Goal: Transaction & Acquisition: Subscribe to service/newsletter

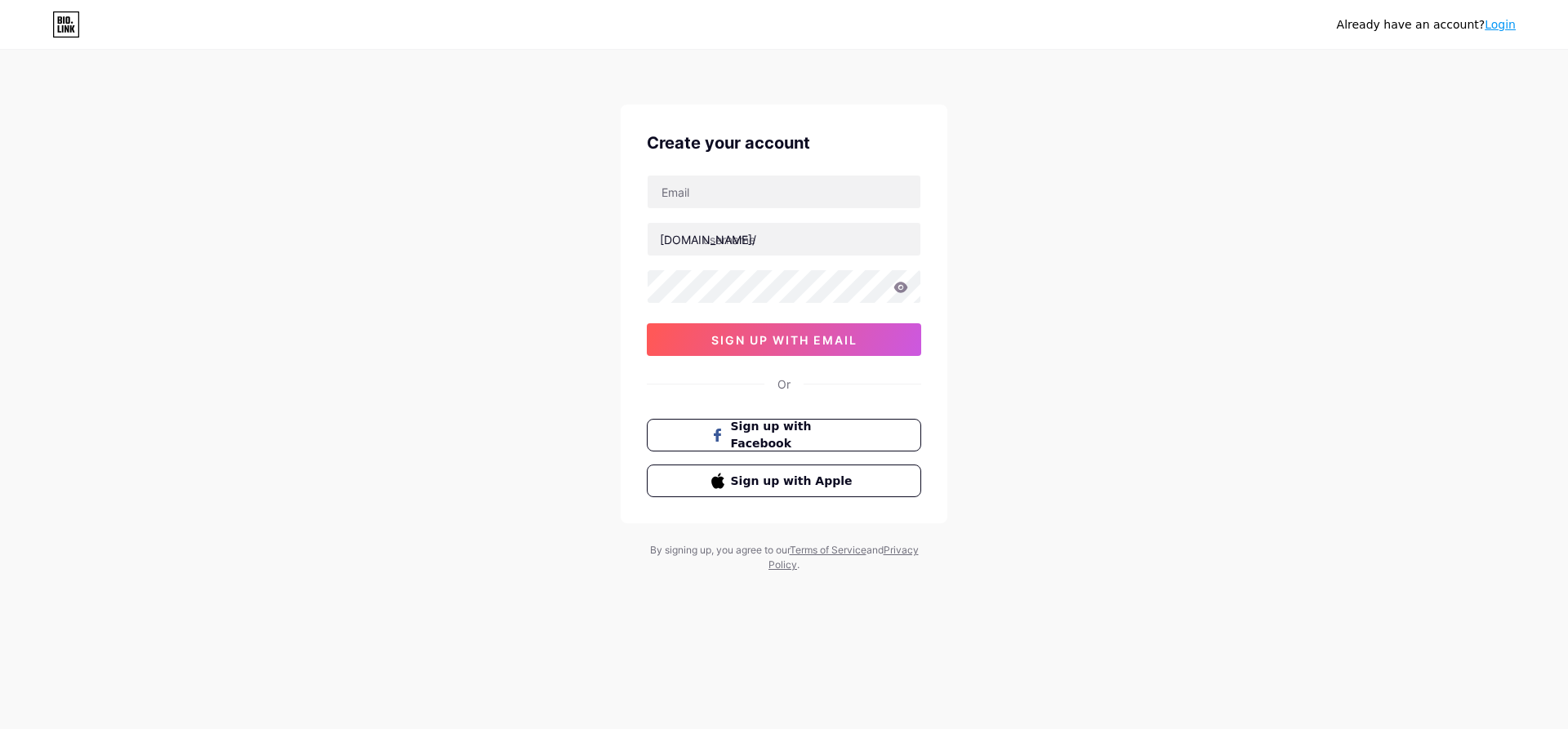
drag, startPoint x: 71, startPoint y: 171, endPoint x: 403, endPoint y: 383, distance: 393.9
drag, startPoint x: 403, startPoint y: 383, endPoint x: 164, endPoint y: 393, distance: 239.2
click at [164, 393] on div "Already have an account? Login Create your account bio.link/ 0cAFcWeA7t94y2VEGj…" at bounding box center [784, 312] width 1568 height 625
click at [756, 211] on div "bio.link/ 0cAFcWeA7t94y2VEGj8XWheNsdicRtG0PRB_KAildjFQa4elDA-3AaRT3HHf8gdvndVbE…" at bounding box center [784, 265] width 274 height 181
click at [764, 328] on button "sign up with email" at bounding box center [784, 340] width 274 height 33
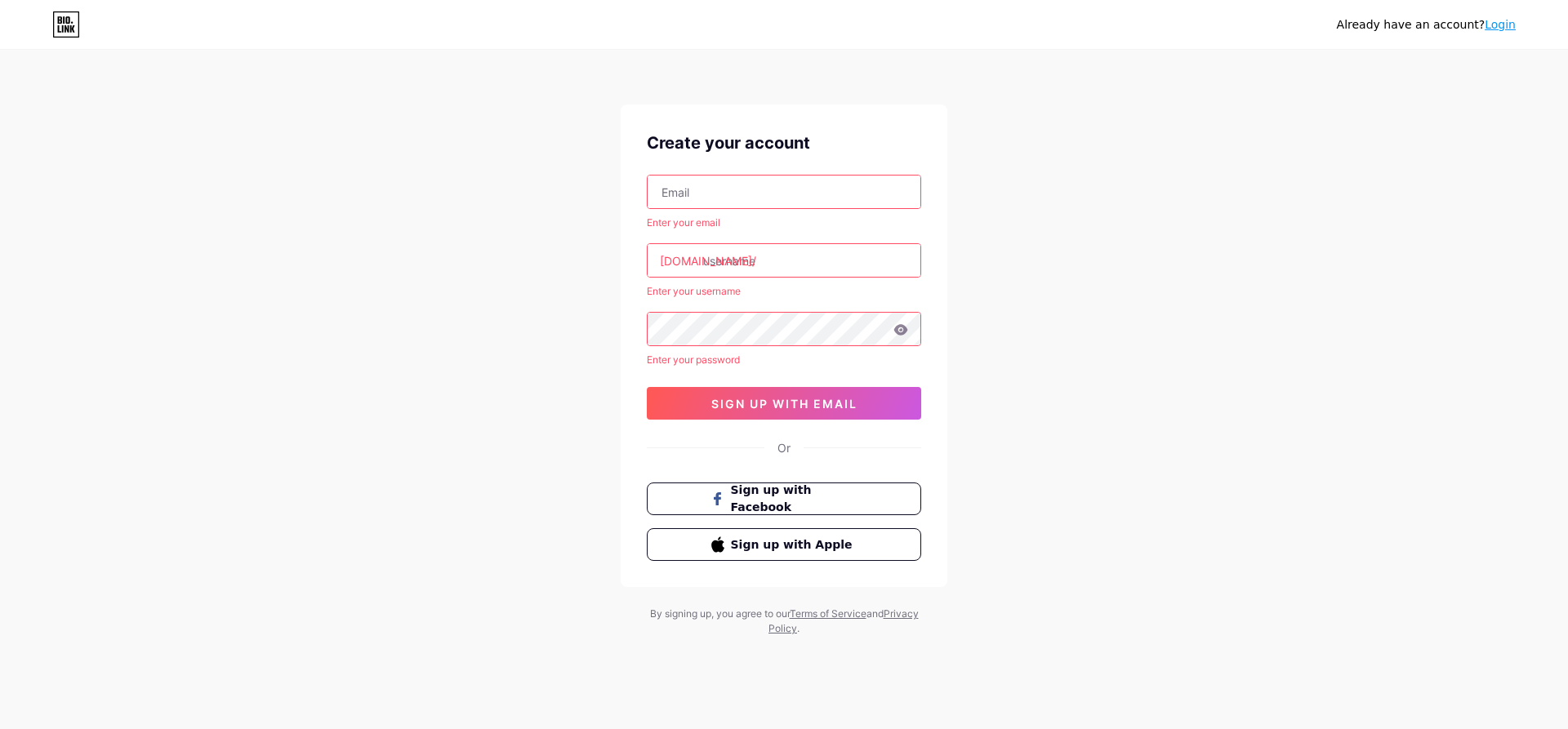
click at [709, 190] on input "text" at bounding box center [784, 192] width 272 height 33
type input "rsm.group.222@gmail.com"
click at [715, 250] on input "text" at bounding box center [784, 260] width 272 height 33
click at [757, 267] on input "text" at bounding box center [784, 260] width 272 height 33
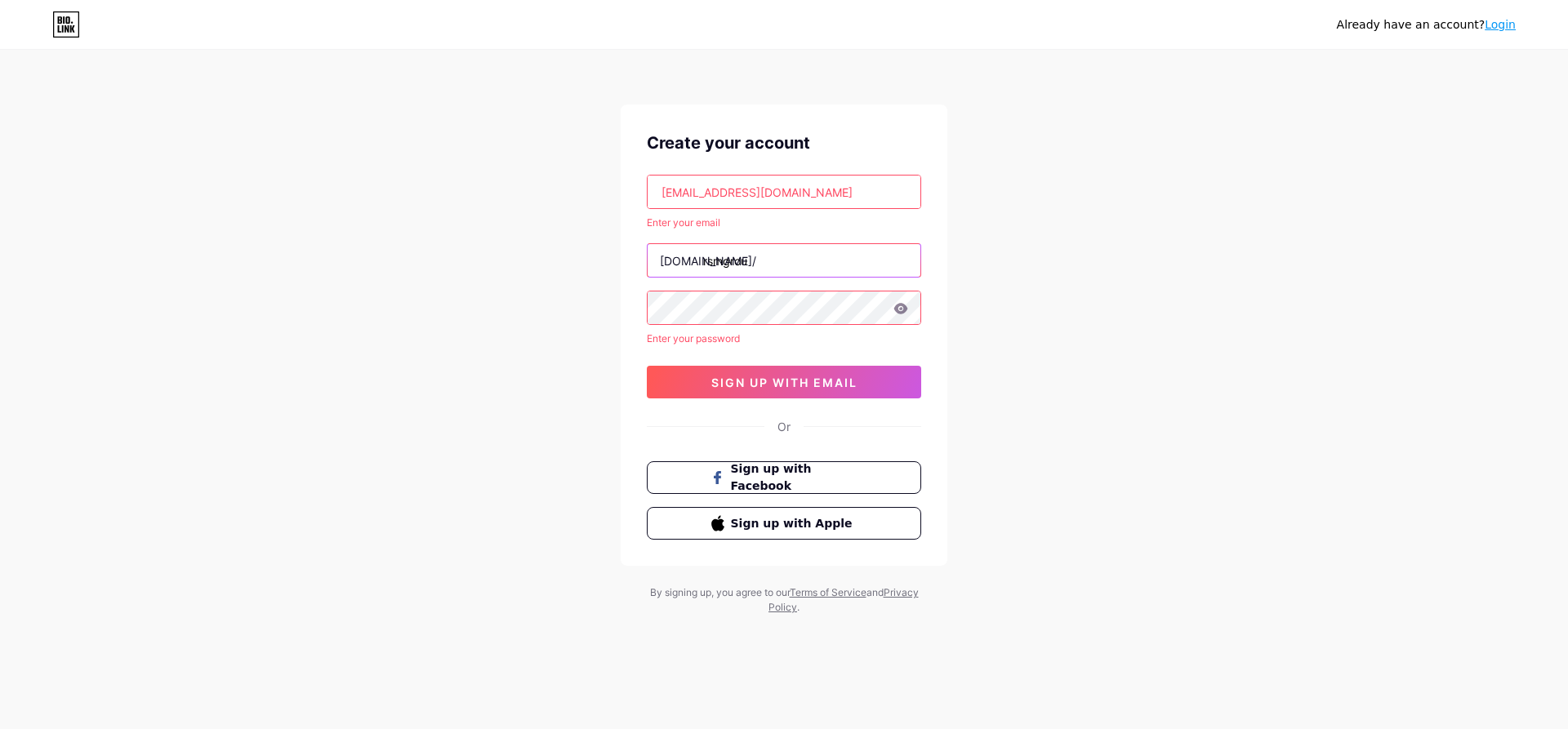
type input "rsmgroup"
type input "b"
type input "r"
type input "rsmgroup"
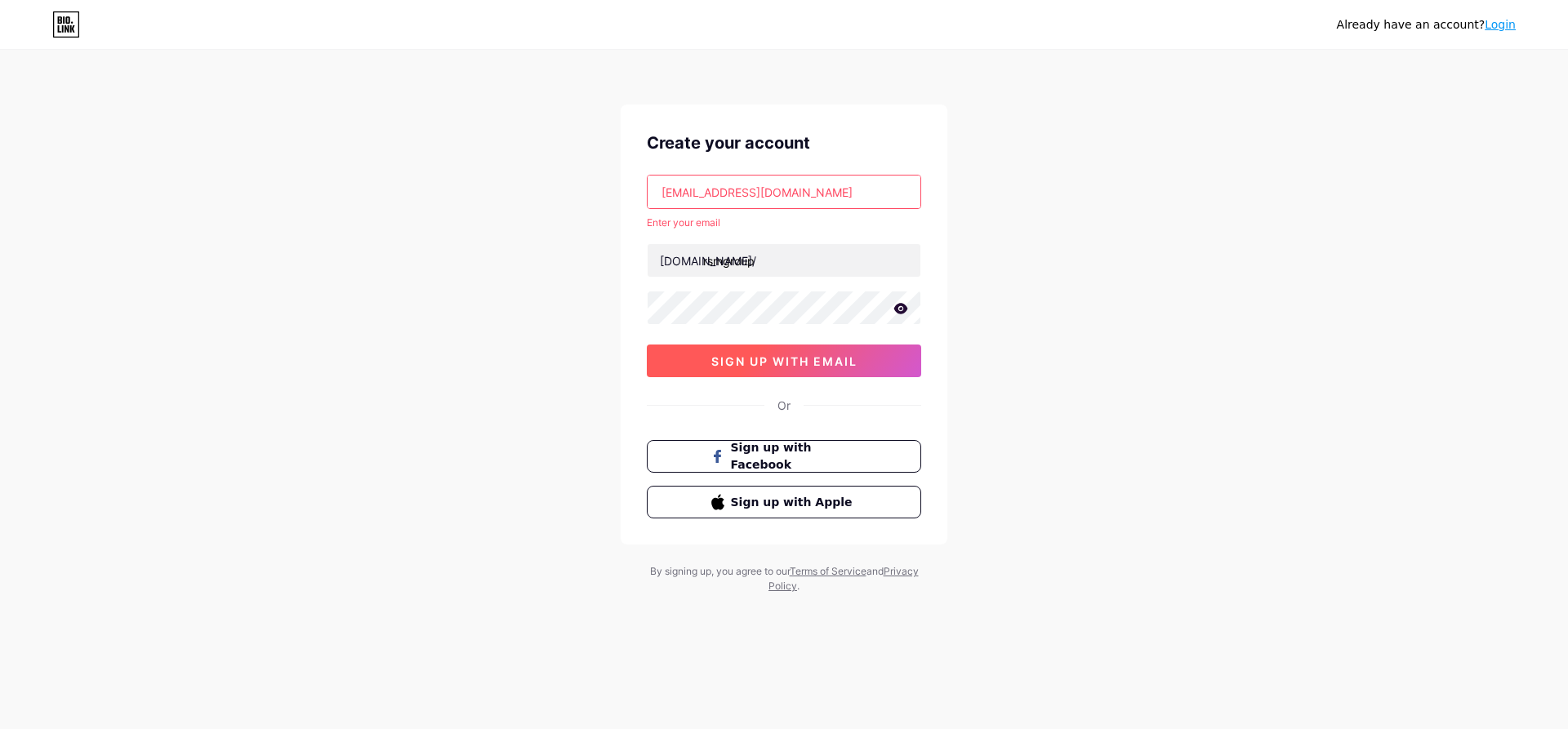
click at [784, 360] on span "sign up with email" at bounding box center [784, 361] width 147 height 14
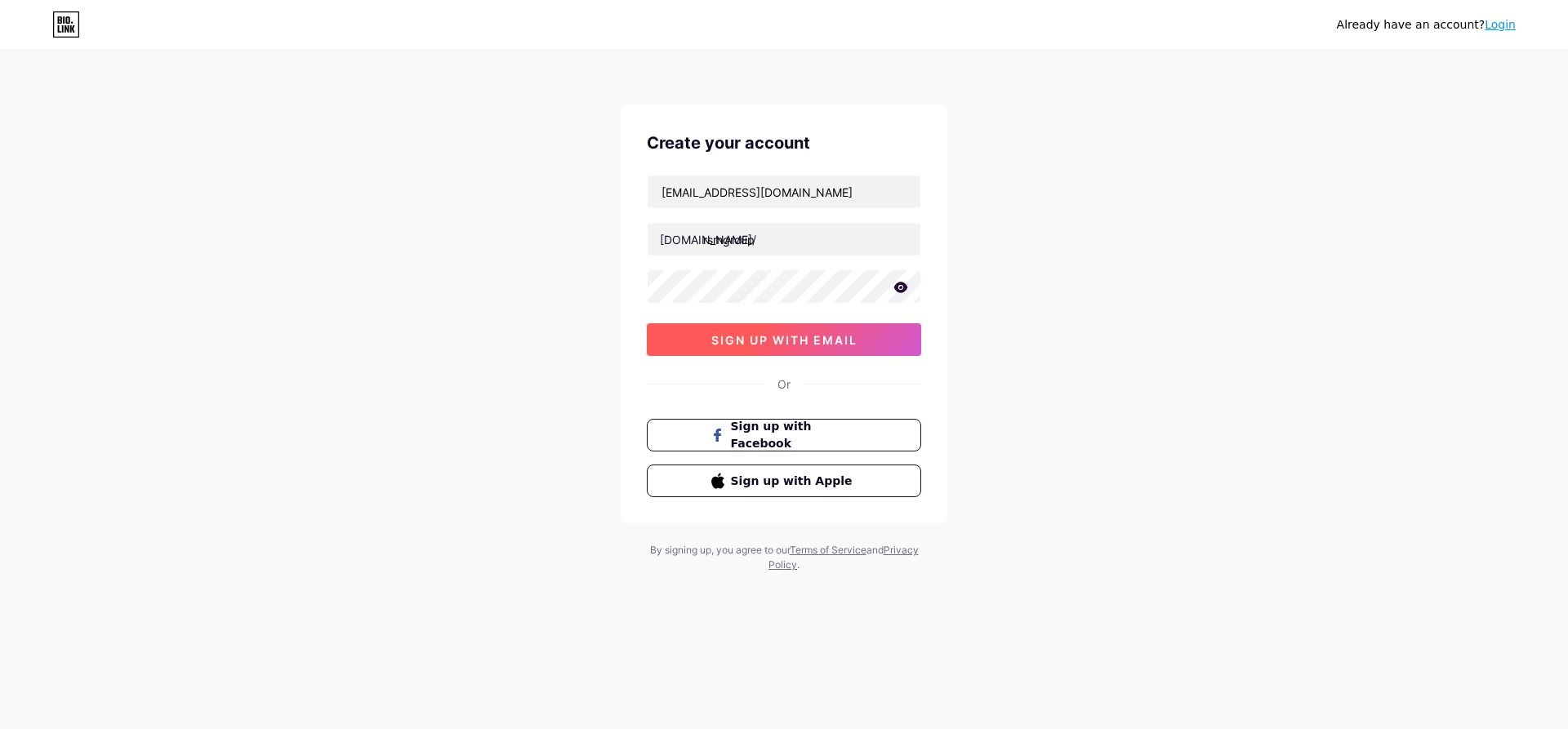
click at [810, 345] on span "sign up with email" at bounding box center [784, 340] width 147 height 14
click at [752, 241] on input "rsmgroup" at bounding box center [784, 240] width 272 height 33
click at [771, 237] on input "rsmgroup" at bounding box center [784, 240] width 272 height 33
click at [768, 339] on span "sign up with email" at bounding box center [784, 340] width 147 height 14
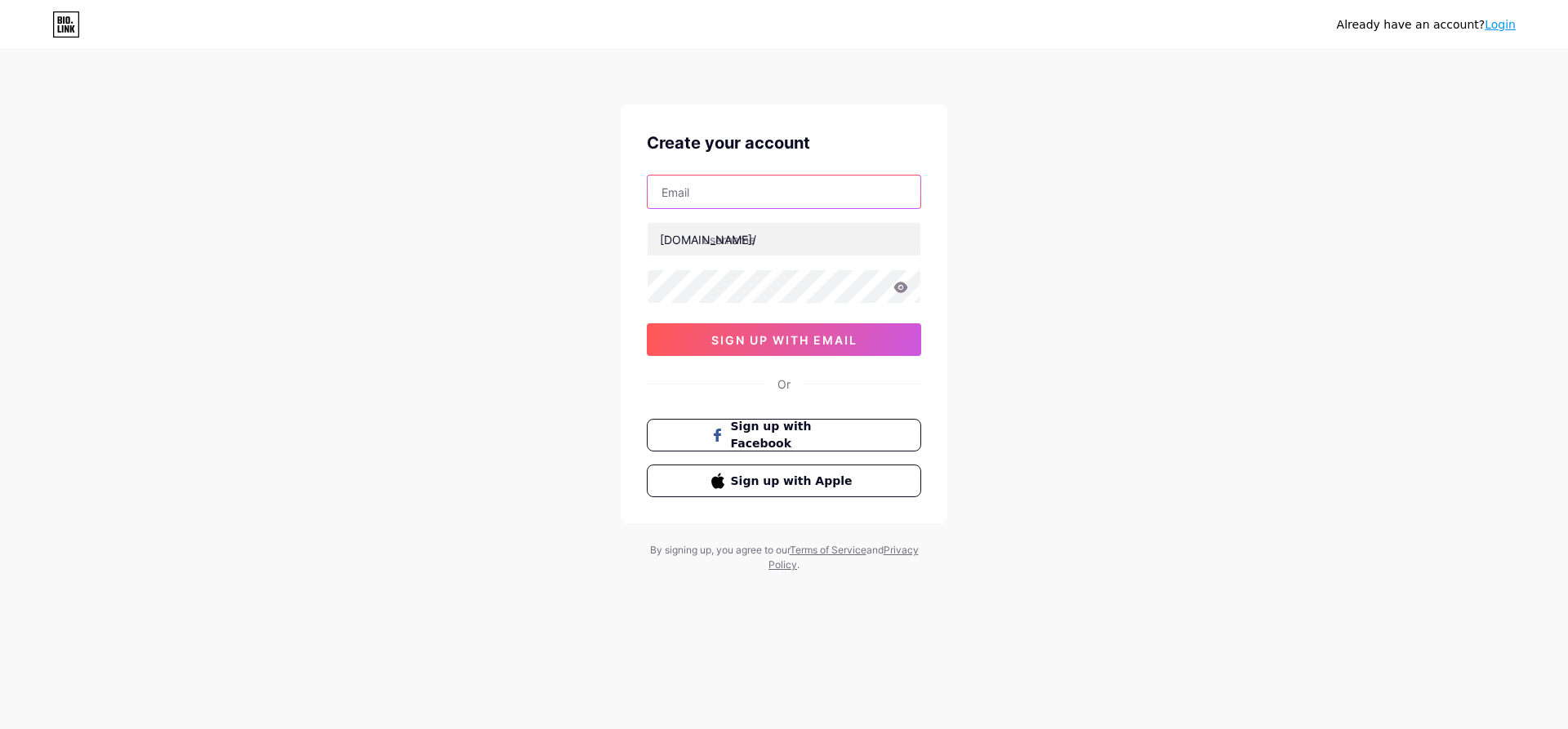
click at [689, 196] on input "text" at bounding box center [784, 192] width 272 height 33
type input "[EMAIL_ADDRESS][DOMAIN_NAME]"
click at [763, 244] on input "text" at bounding box center [784, 240] width 272 height 33
click at [761, 240] on input "text" at bounding box center [784, 240] width 272 height 33
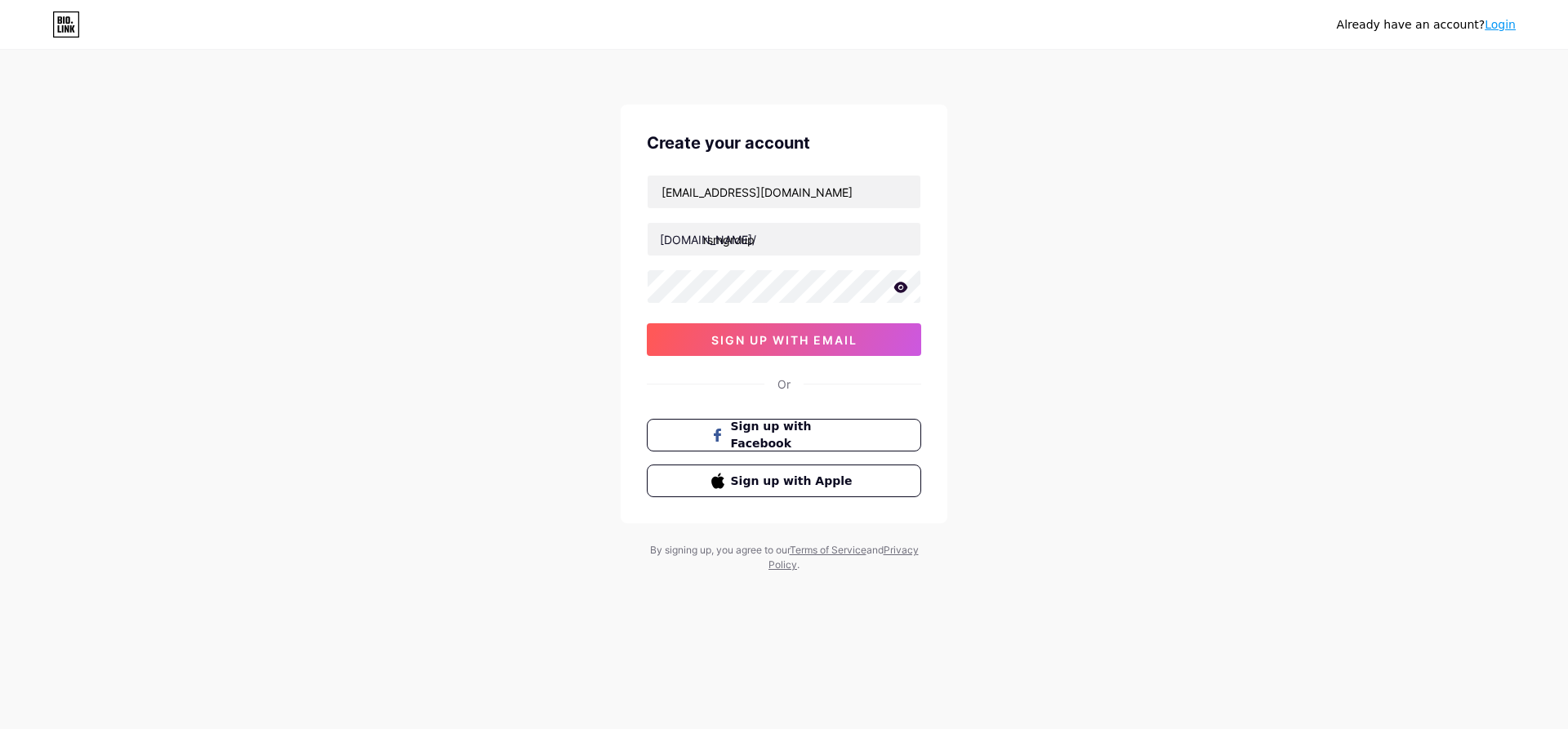
click at [898, 292] on icon at bounding box center [901, 287] width 14 height 10
click at [868, 327] on button "sign up with email" at bounding box center [784, 340] width 274 height 33
click at [494, 293] on div "Already have an account? Login Create your account rsm.group.222@gmail.com bio.…" at bounding box center [784, 312] width 1568 height 625
click at [782, 246] on input "rsmgroup" at bounding box center [784, 240] width 272 height 33
drag, startPoint x: 636, startPoint y: 240, endPoint x: 570, endPoint y: 240, distance: 66.0
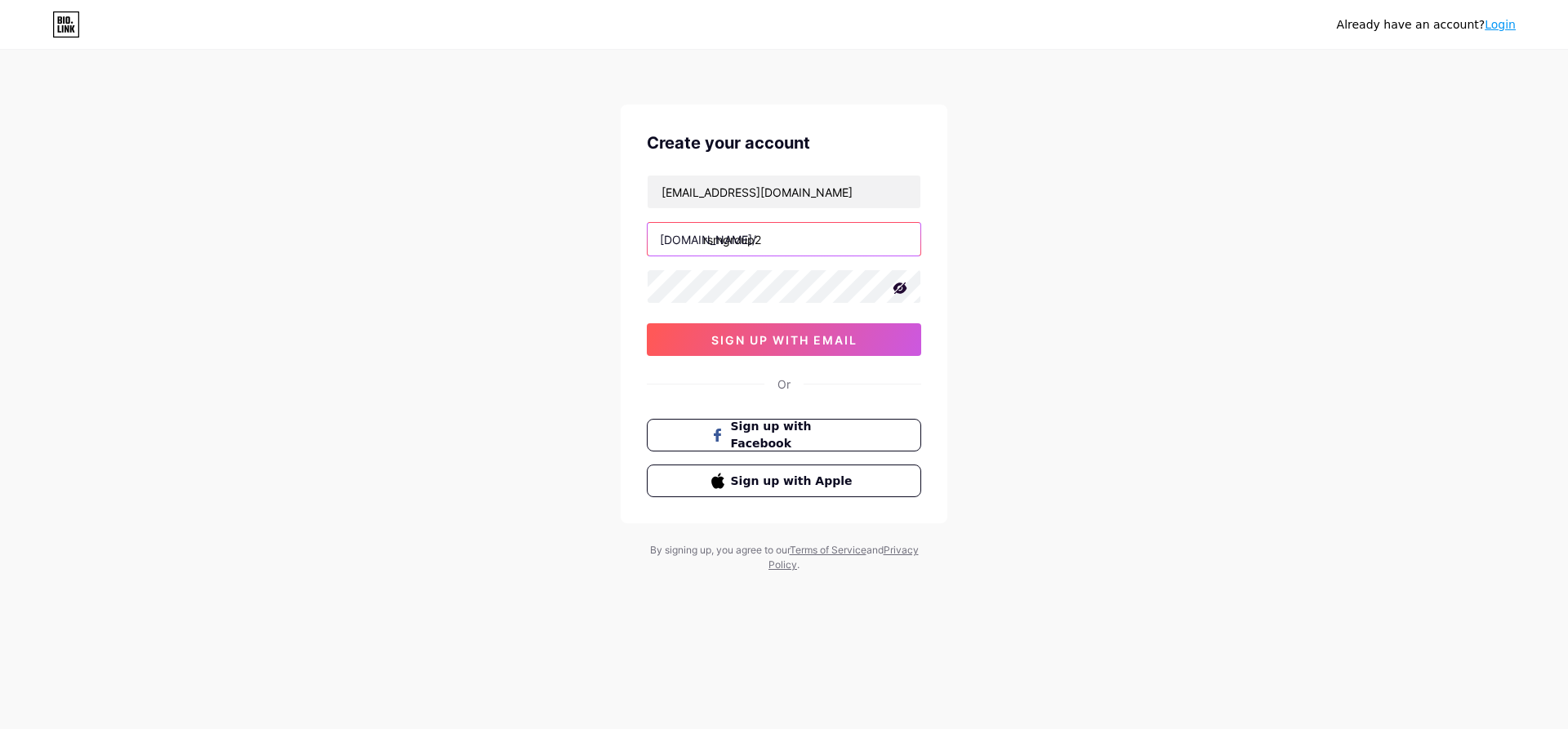
click at [570, 240] on div "Already have an account? Login Create your account rsm.group.222@gmail.com bio.…" at bounding box center [784, 312] width 1568 height 625
click at [769, 237] on input "blackcatmmvn" at bounding box center [784, 240] width 272 height 33
type input "blackcatmmovn"
click at [816, 332] on button "sign up with email" at bounding box center [784, 340] width 274 height 33
drag, startPoint x: 839, startPoint y: 242, endPoint x: 604, endPoint y: 235, distance: 235.1
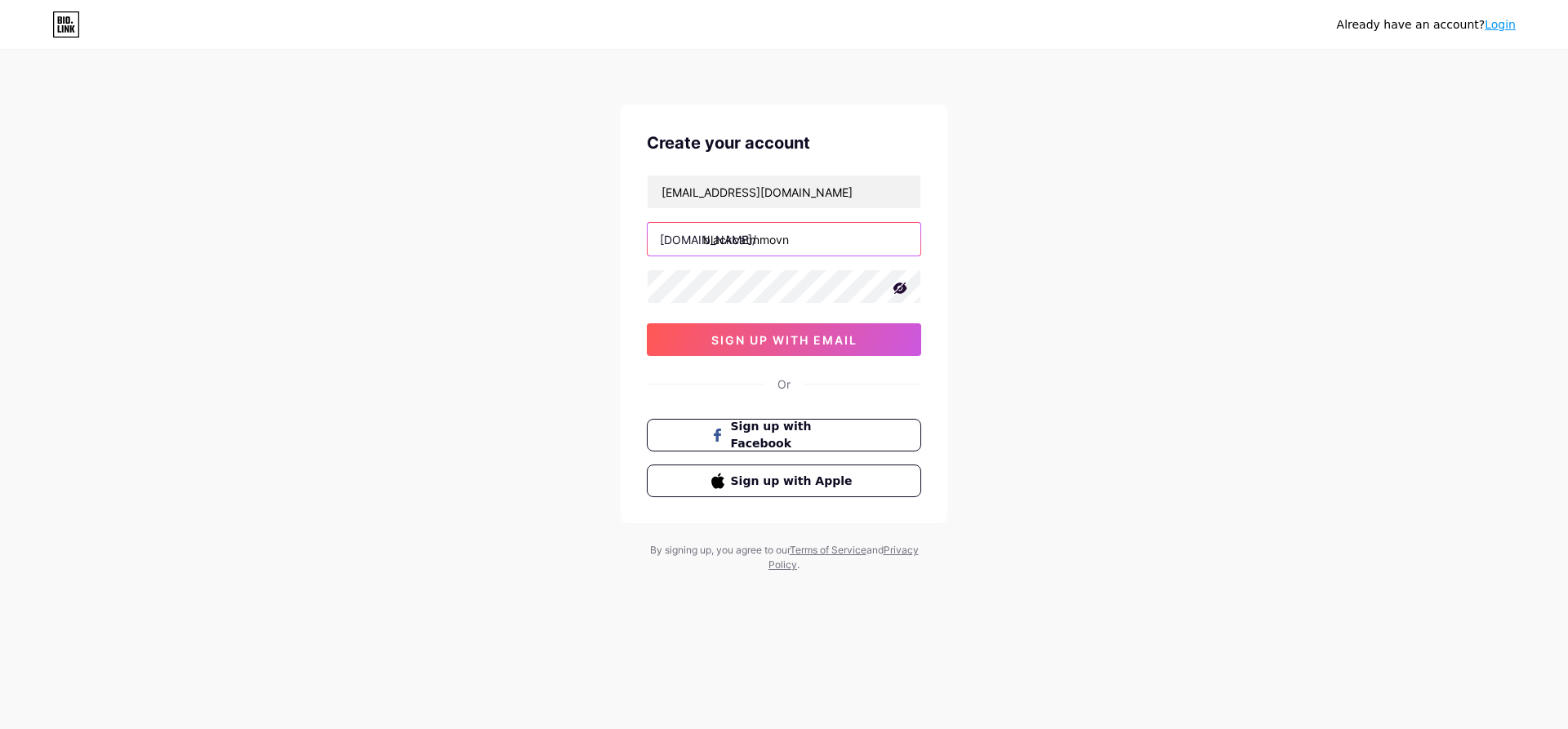
click at [604, 235] on div "Already have an account? Login Create your account rsm.group.222@gmail.com bio.…" at bounding box center [784, 312] width 1568 height 625
click at [64, 18] on icon at bounding box center [66, 24] width 28 height 26
